Goal: Task Accomplishment & Management: Use online tool/utility

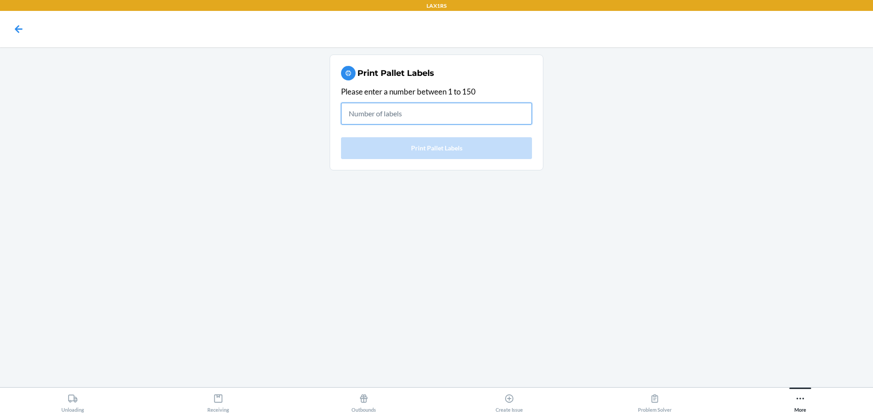
click at [459, 109] on input "text" at bounding box center [436, 114] width 191 height 22
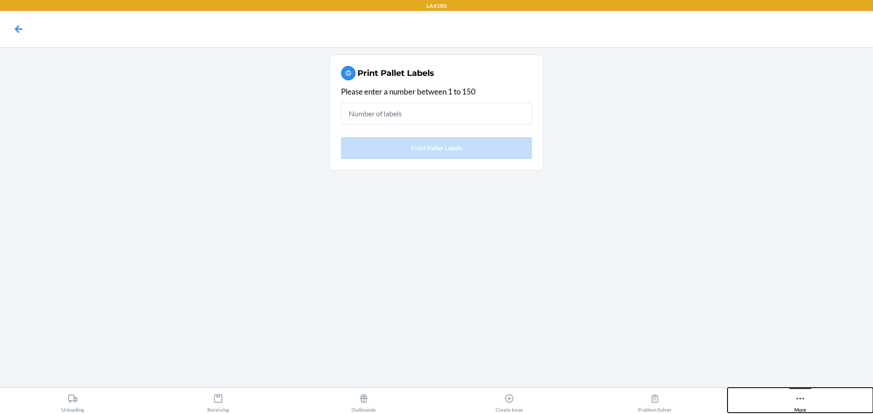
click at [804, 402] on div "More" at bounding box center [800, 401] width 12 height 23
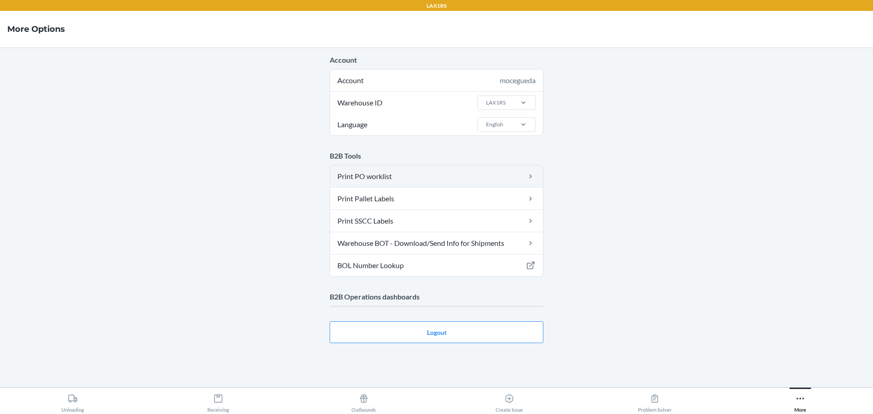
click at [494, 183] on link "Print PO worklist" at bounding box center [436, 177] width 213 height 22
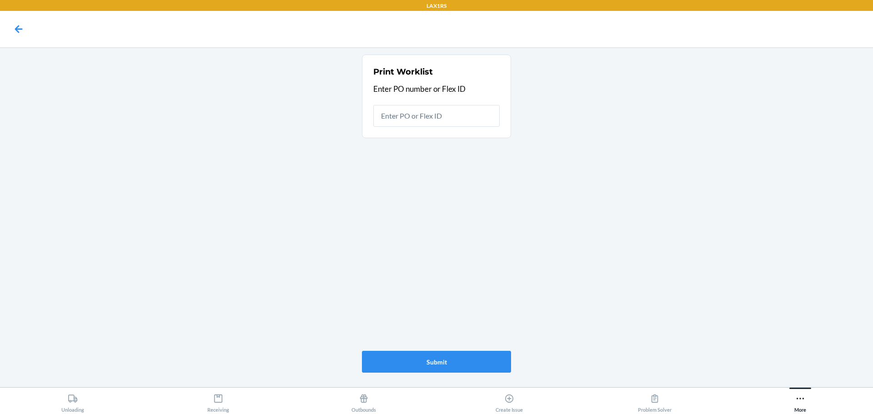
click at [431, 121] on input "text" at bounding box center [436, 116] width 126 height 22
type input "9950118"
click at [454, 360] on button "Submit" at bounding box center [436, 362] width 149 height 22
